Goal: Information Seeking & Learning: Learn about a topic

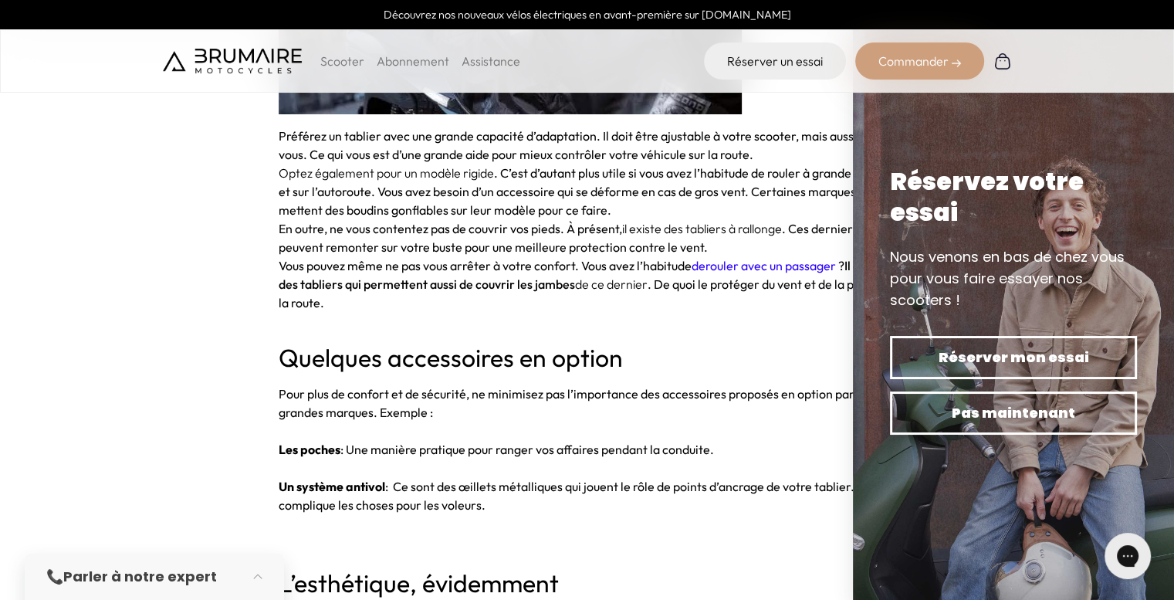
scroll to position [3472, 0]
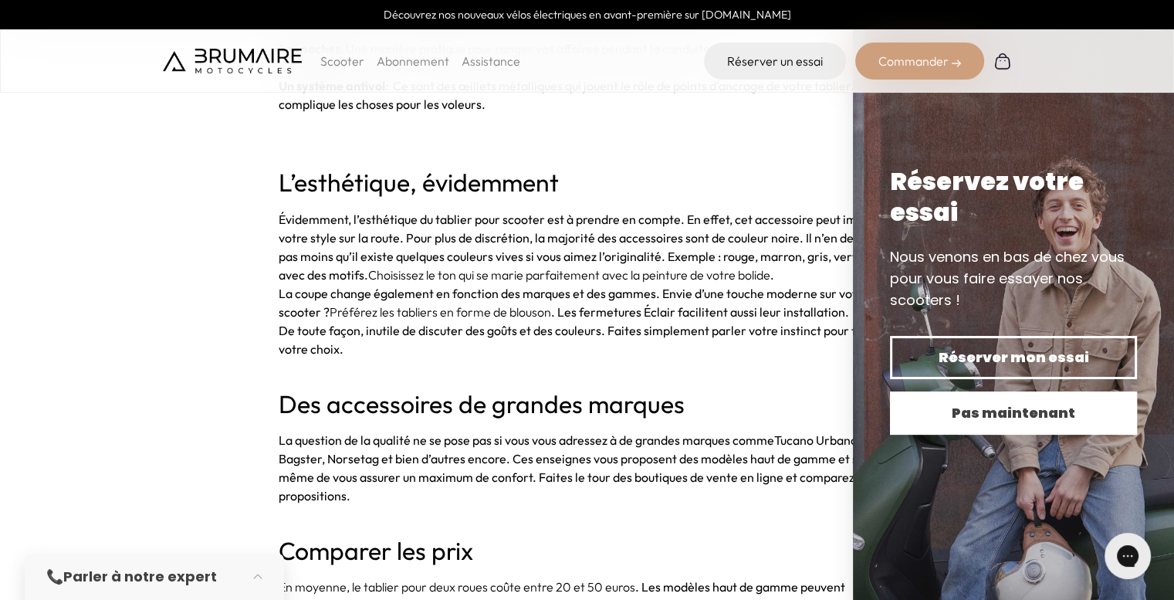
scroll to position [3704, 0]
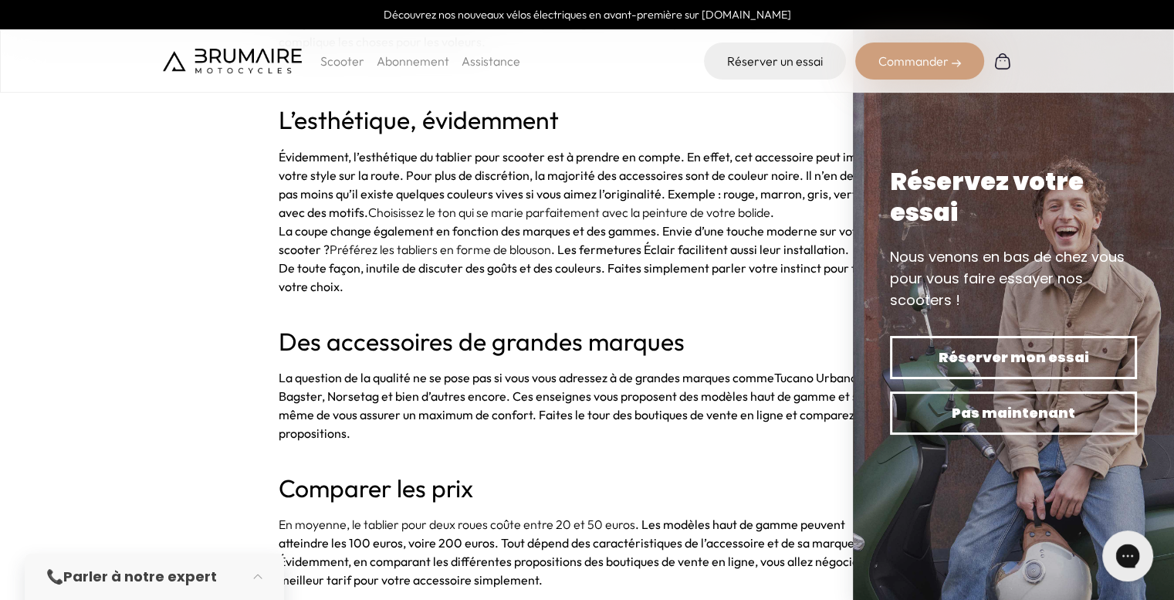
click at [1130, 559] on icon "Gorgias live chat" at bounding box center [1127, 555] width 16 height 16
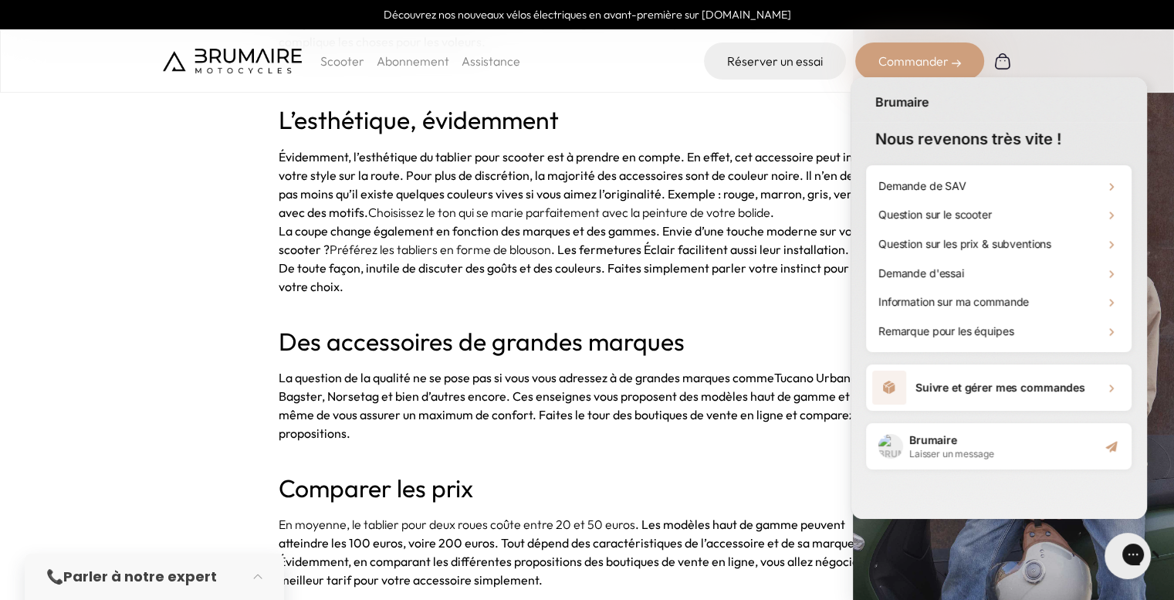
scroll to position [17, 0]
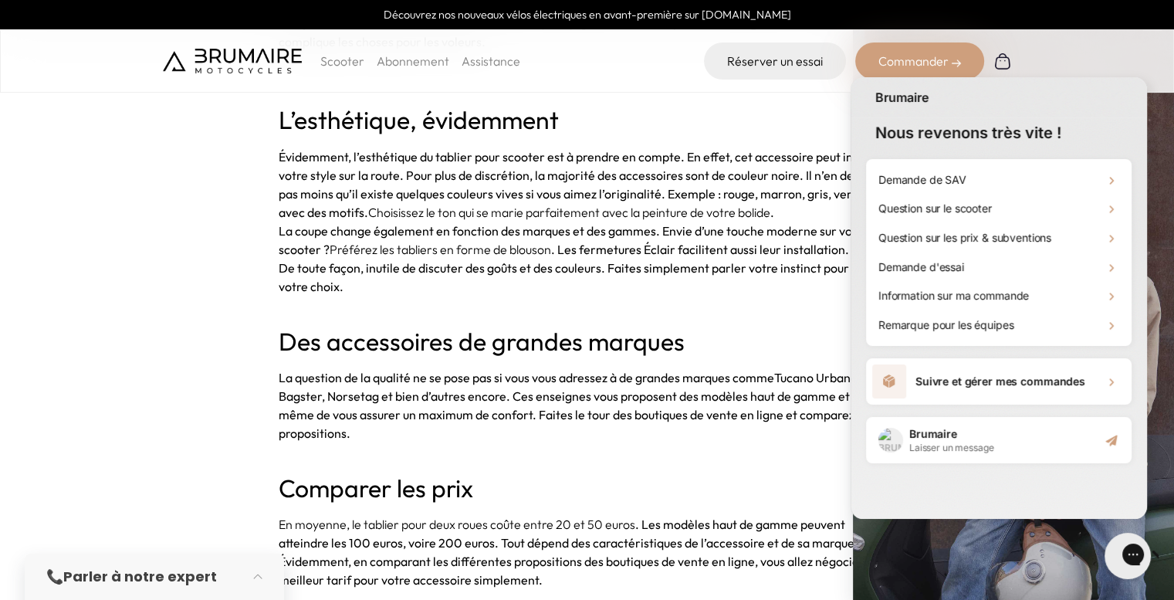
click at [756, 302] on p at bounding box center [587, 305] width 617 height 19
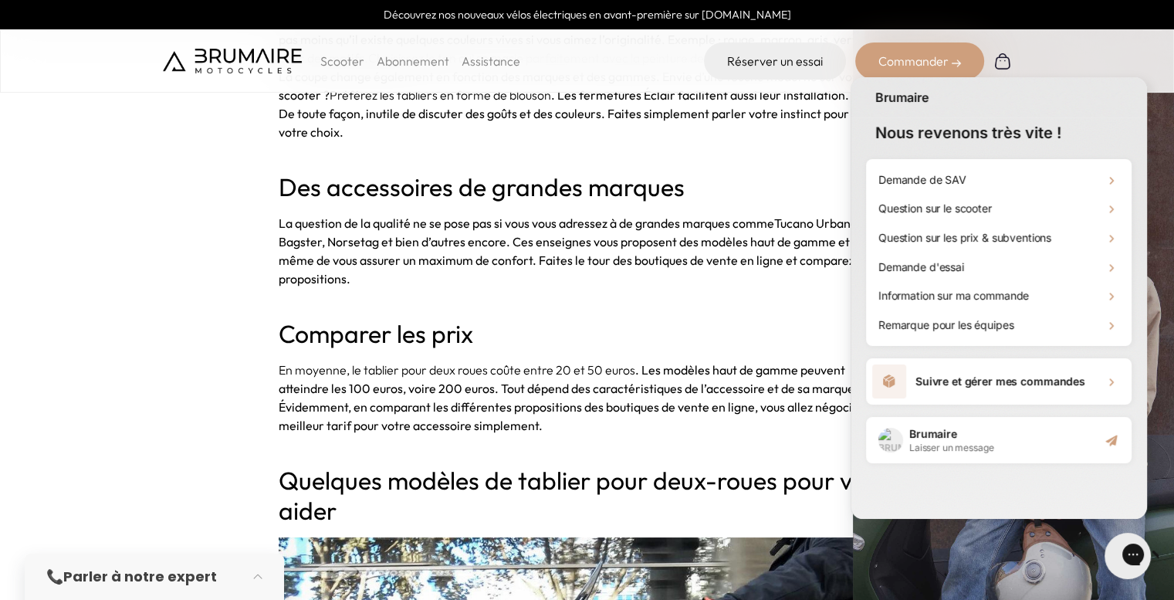
scroll to position [0, 0]
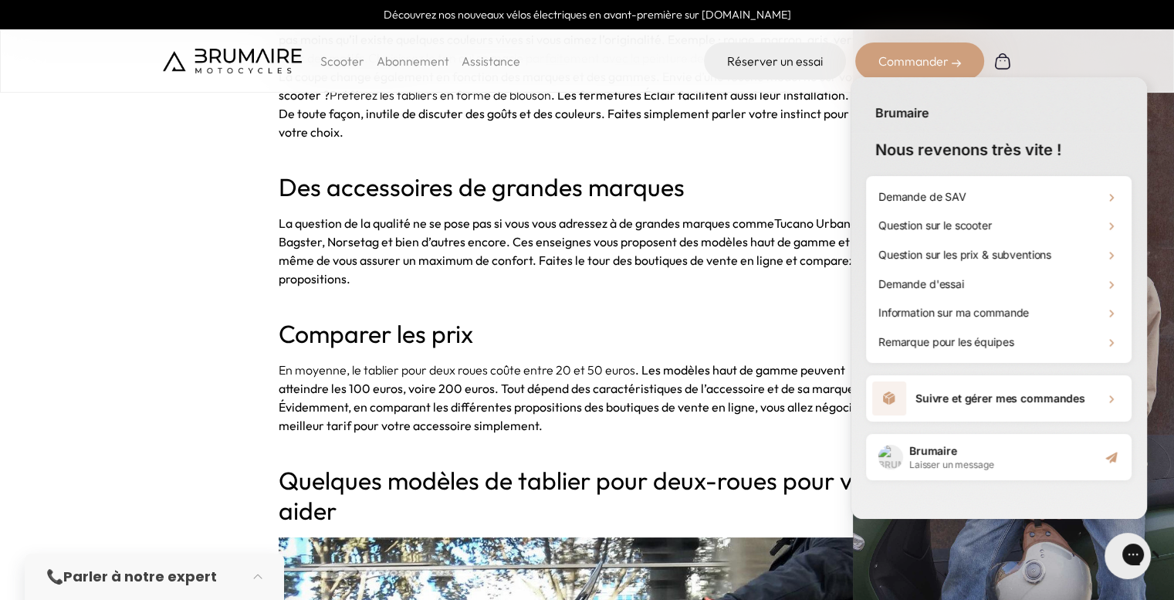
drag, startPoint x: 924, startPoint y: 529, endPoint x: 948, endPoint y: 528, distance: 24.7
click at [936, 527] on div "Brumaire Nous revenons très vite ! Demande de SAV Question sur le scooter Quest…" at bounding box center [998, 299] width 319 height 461
click at [1112, 552] on button "Discutez avec nous" at bounding box center [1127, 555] width 51 height 51
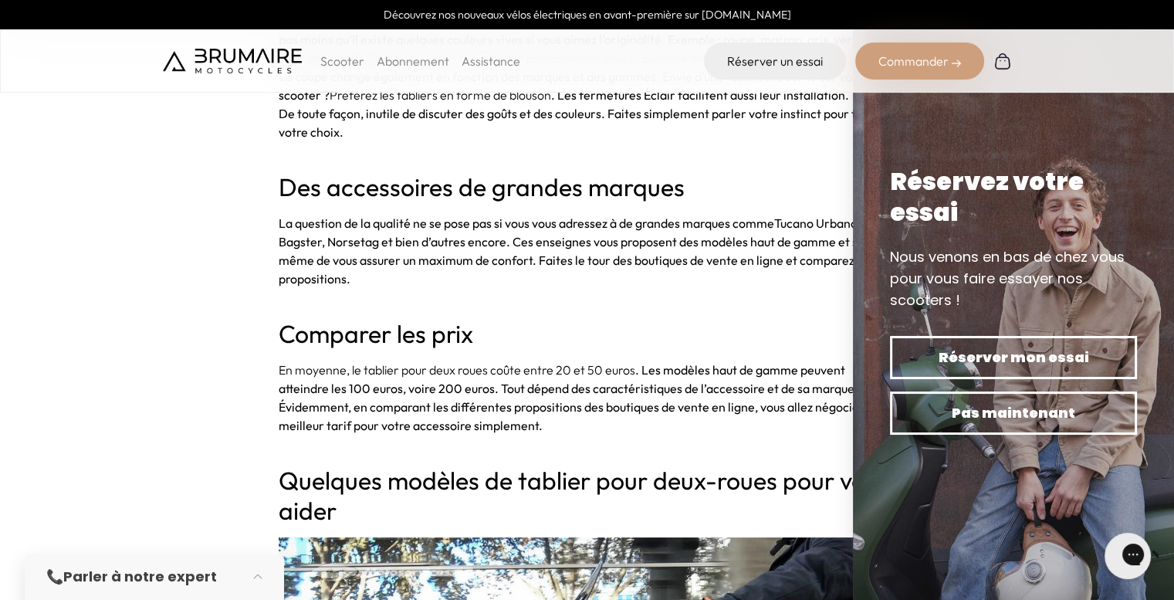
scroll to position [3781, 0]
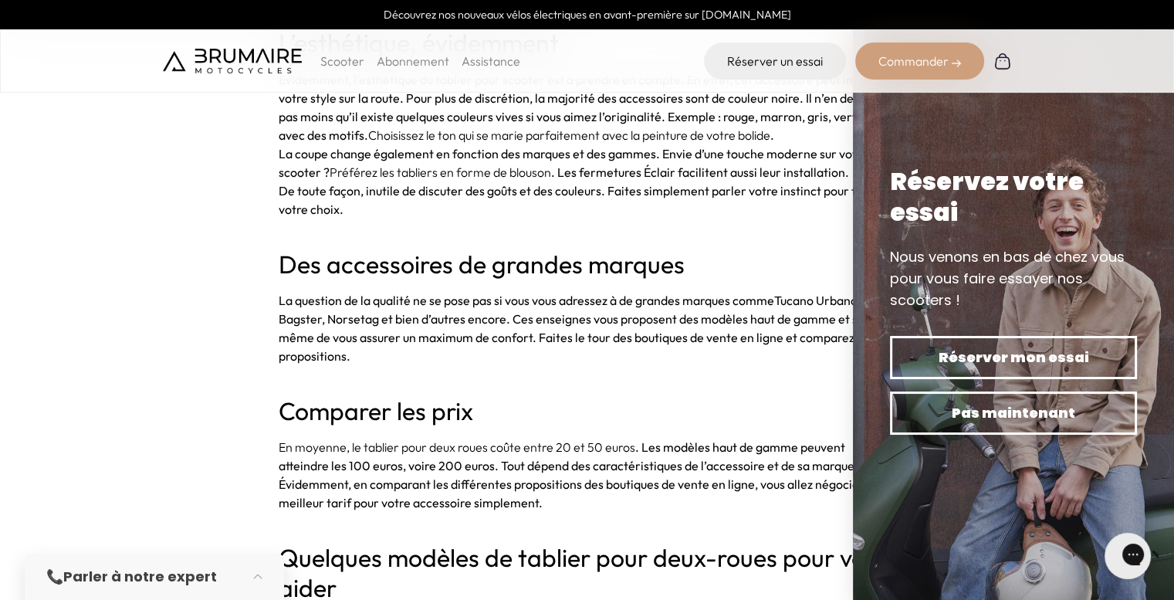
click at [617, 187] on span "De toute façon, inutile de discuter des goûts et des couleurs. Faites simplemen…" at bounding box center [578, 200] width 599 height 34
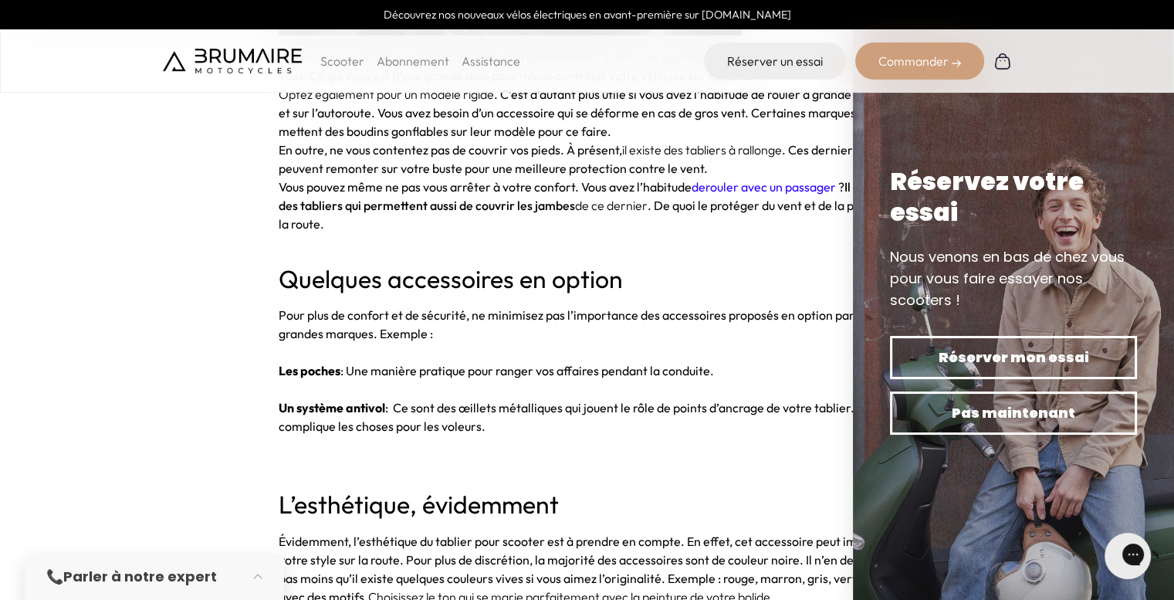
scroll to position [3318, 0]
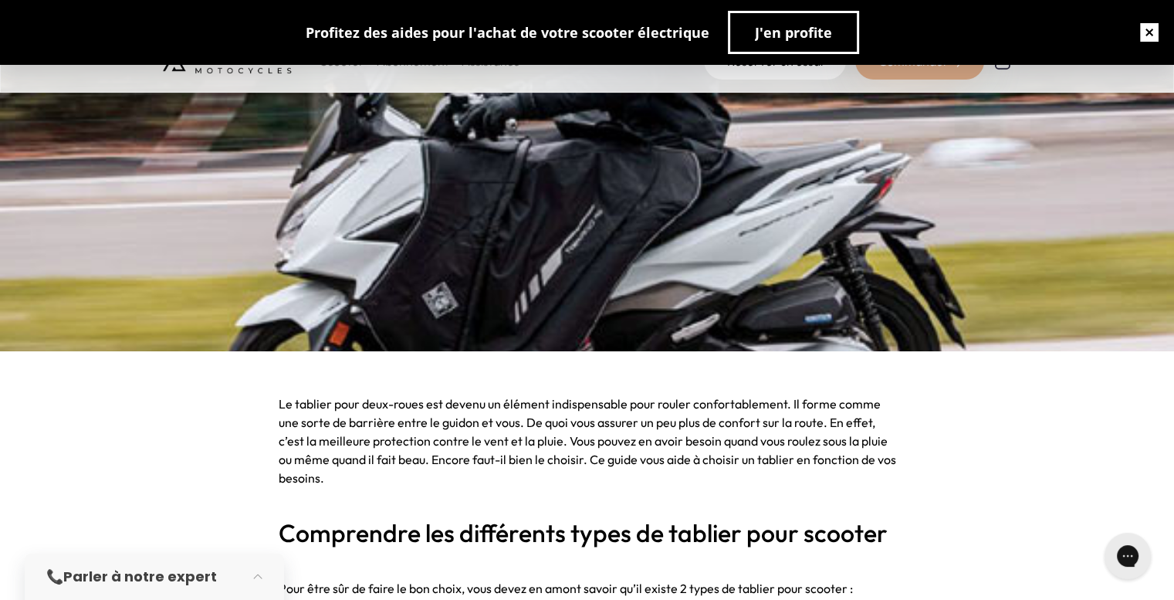
click at [1154, 29] on button "button" at bounding box center [1148, 32] width 49 height 49
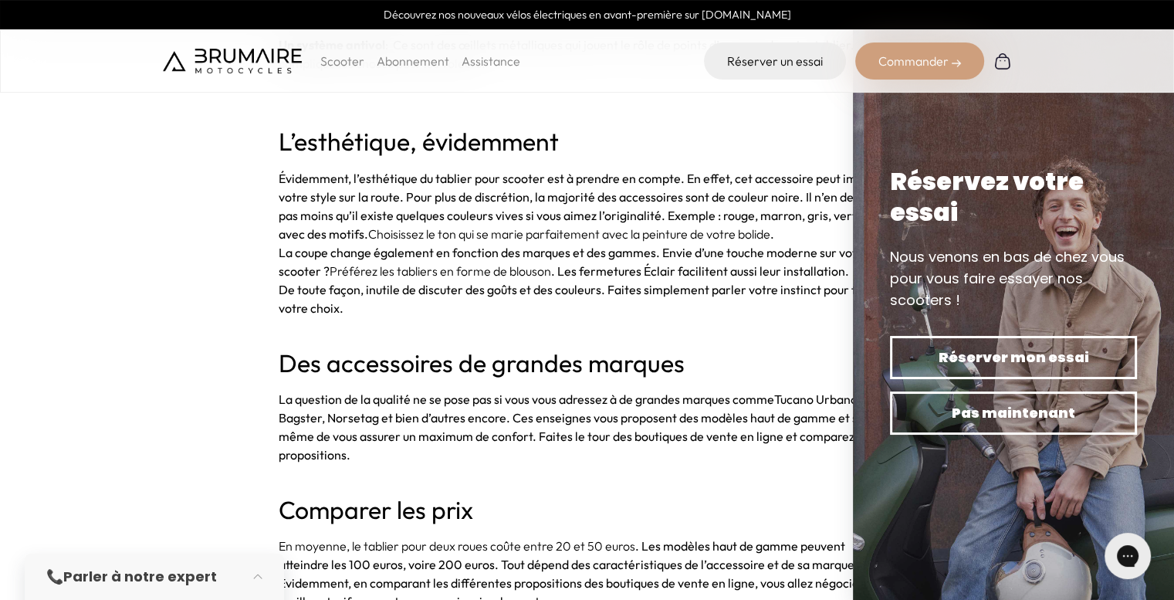
scroll to position [3781, 0]
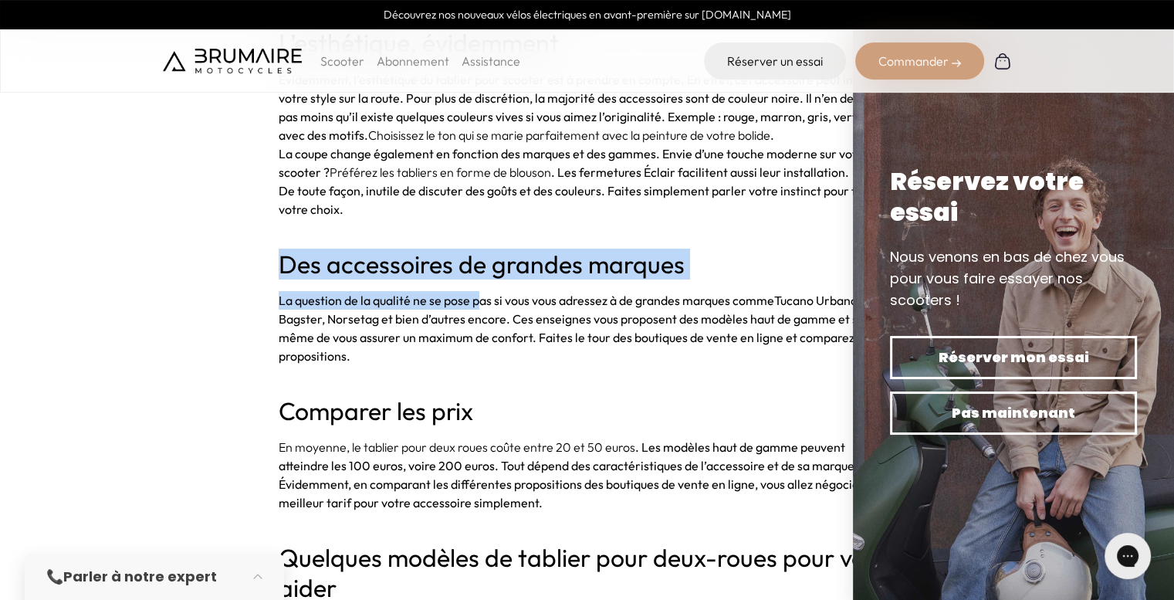
drag, startPoint x: 458, startPoint y: 224, endPoint x: 512, endPoint y: 335, distance: 123.5
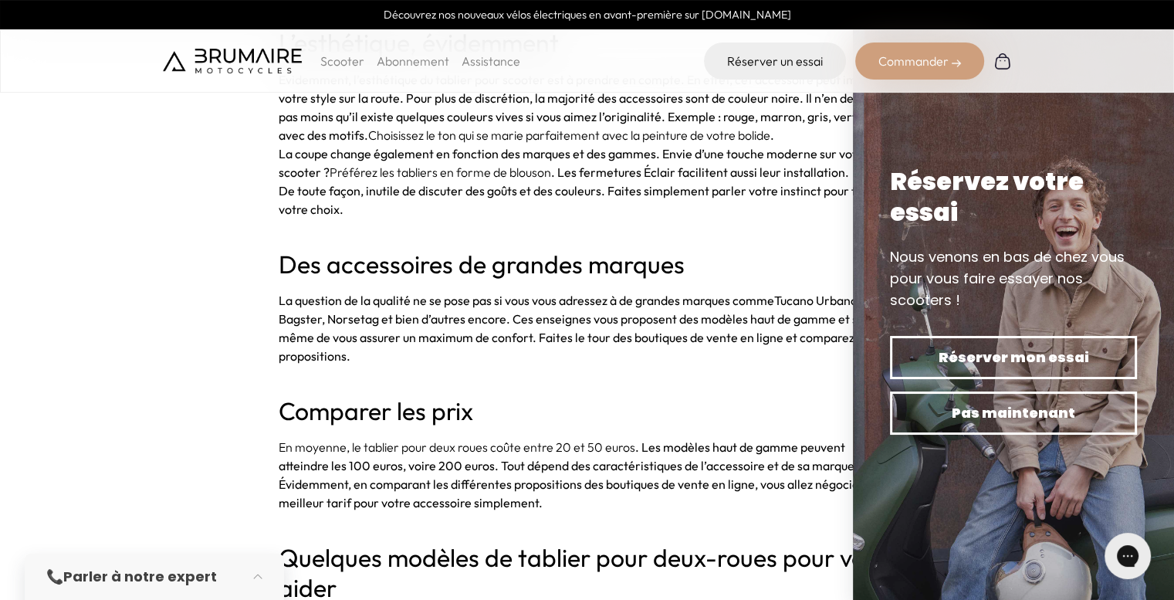
drag, startPoint x: 563, startPoint y: 364, endPoint x: 1039, endPoint y: 379, distance: 476.3
click at [593, 360] on p "La question de la qualité ne se pose pas si vous vous adressez à de grandes mar…" at bounding box center [587, 328] width 617 height 74
drag, startPoint x: 1113, startPoint y: 529, endPoint x: 1048, endPoint y: 470, distance: 88.0
click at [1096, 527] on html "Discutez avec nous" at bounding box center [1127, 555] width 62 height 57
click at [889, 105] on img at bounding box center [1013, 300] width 321 height 600
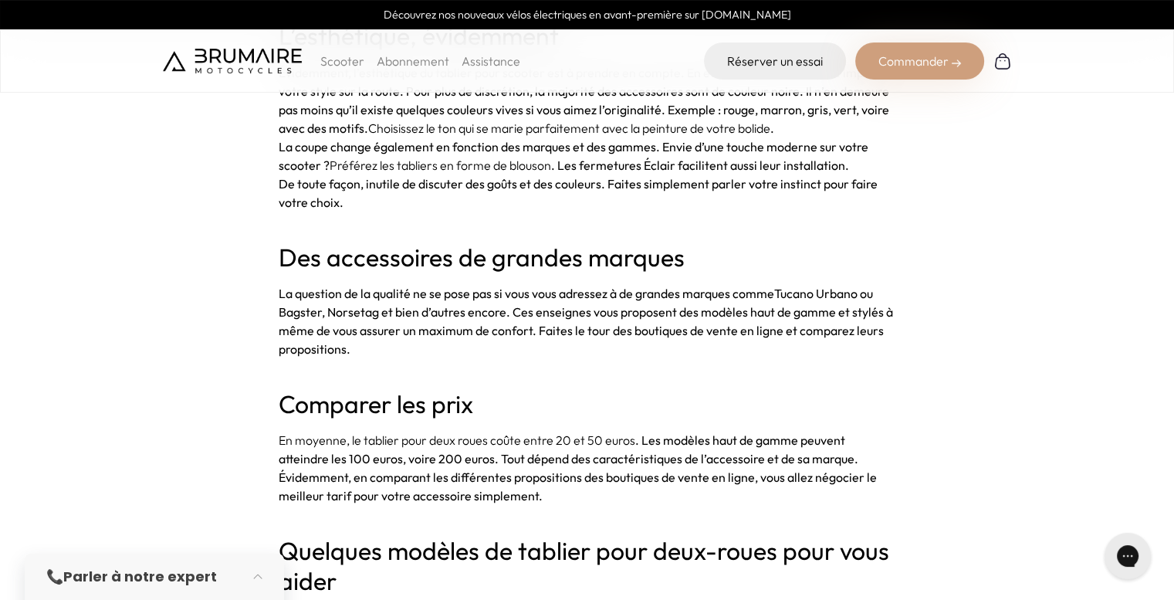
scroll to position [3367, 0]
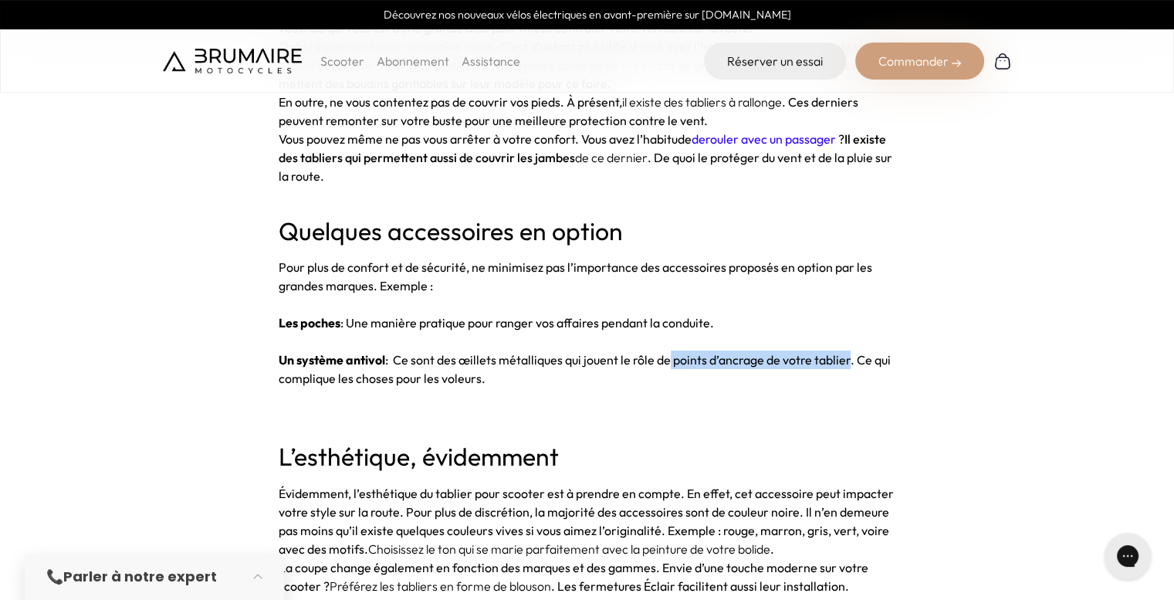
drag, startPoint x: 849, startPoint y: 363, endPoint x: 667, endPoint y: 363, distance: 182.1
click at [667, 363] on span ": Ce sont des œillets métalliques qui jouent le rôle de points d’ancrage de vot…" at bounding box center [585, 369] width 612 height 34
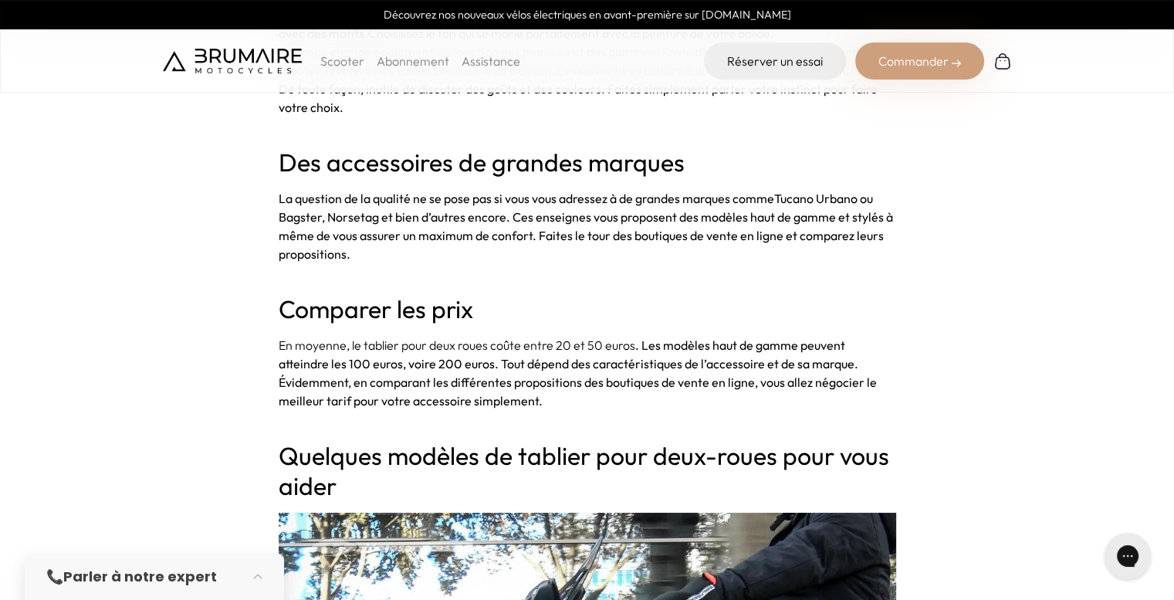
scroll to position [3676, 0]
